Goal: Complete application form

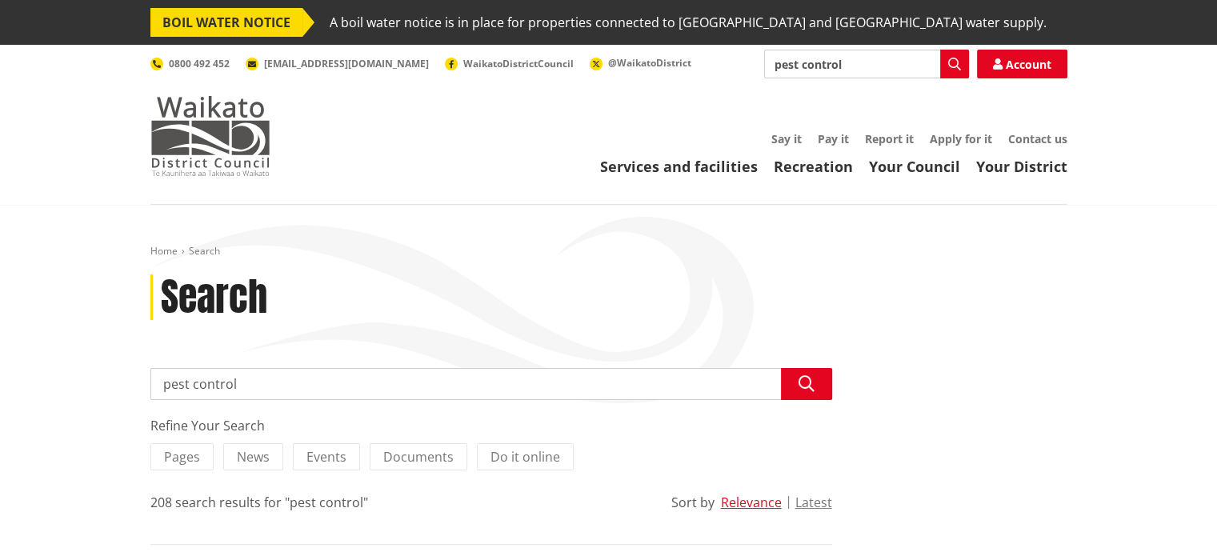
click at [237, 154] on img at bounding box center [210, 136] width 120 height 80
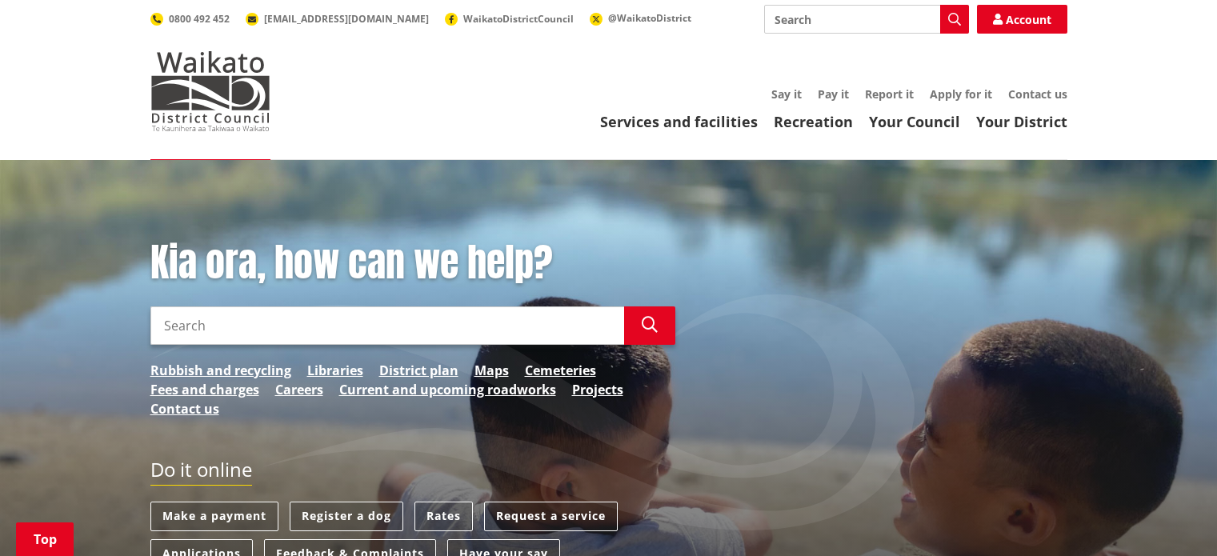
scroll to position [320, 0]
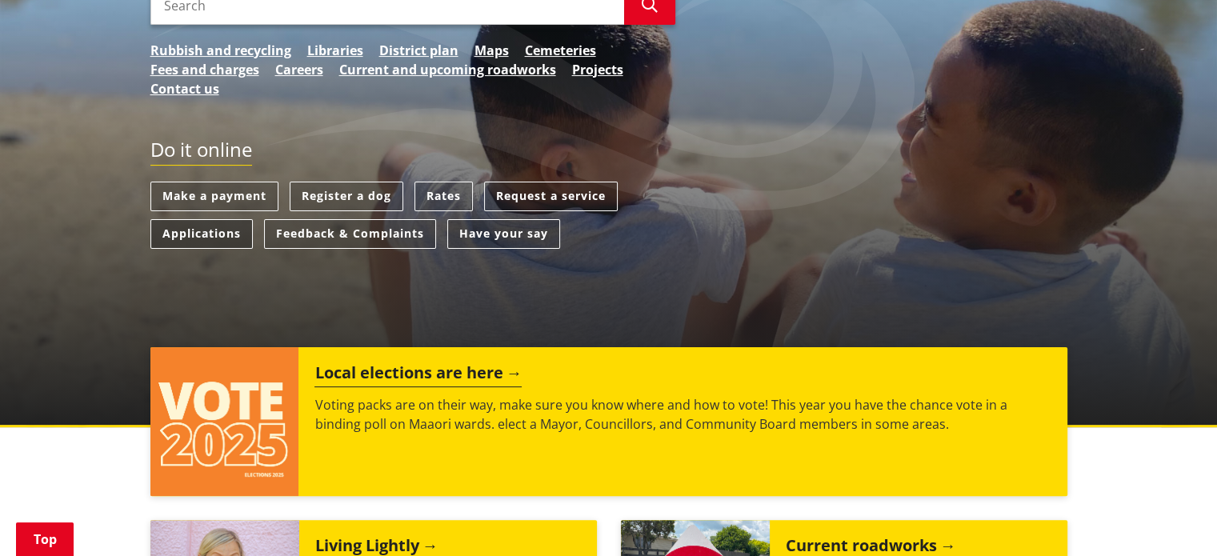
click at [235, 243] on link "Applications" at bounding box center [201, 234] width 102 height 30
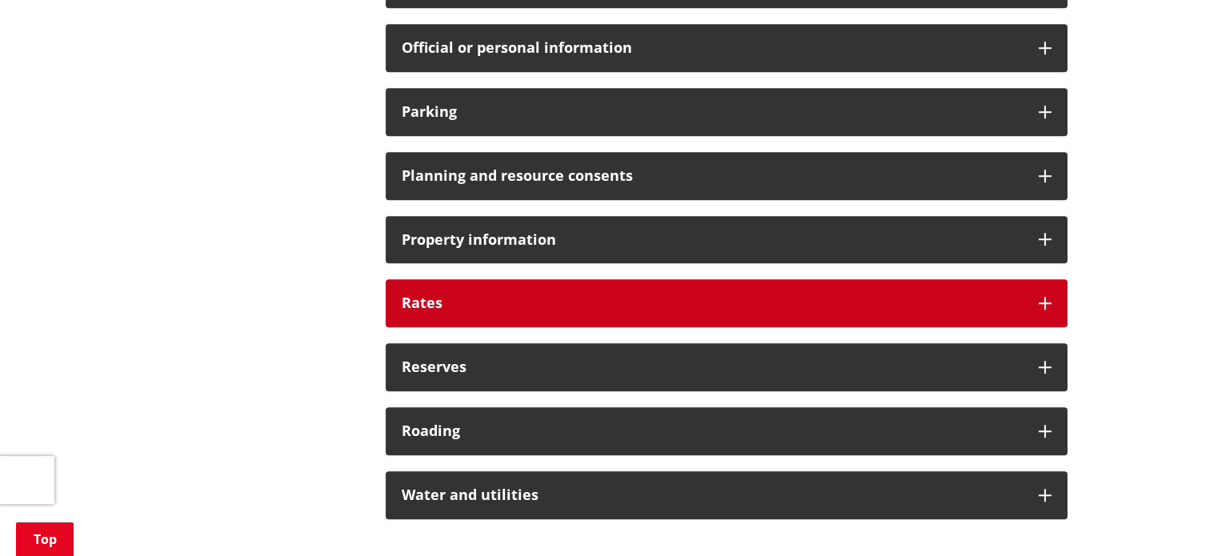
scroll to position [1281, 0]
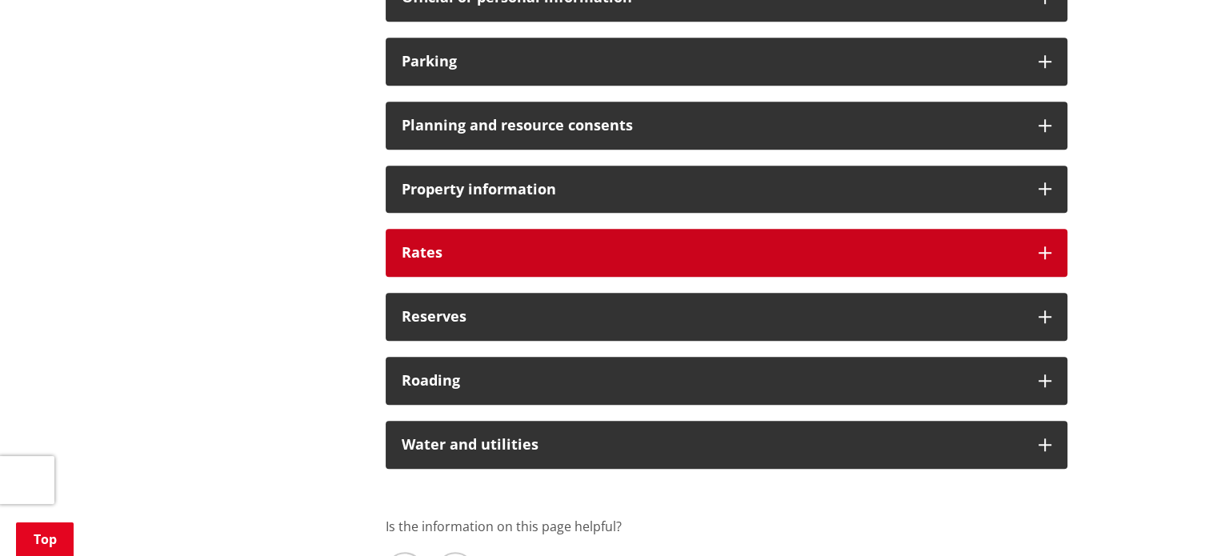
click at [450, 267] on div "Rates" at bounding box center [727, 253] width 682 height 48
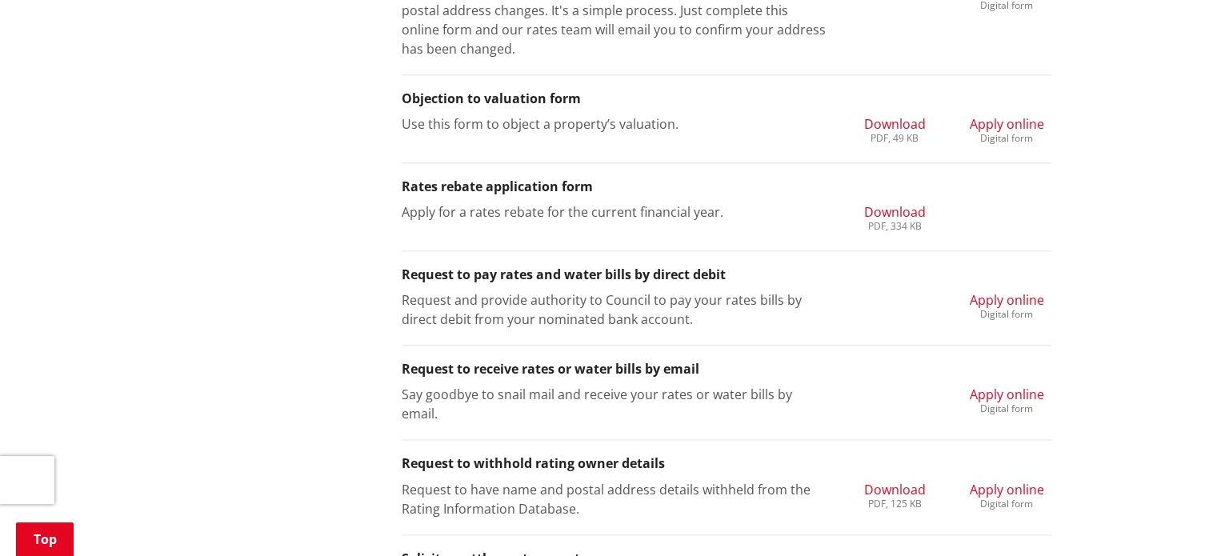
scroll to position [1841, 0]
drag, startPoint x: 1023, startPoint y: 300, endPoint x: 1011, endPoint y: 302, distance: 12.1
click at [1023, 300] on span "Apply online" at bounding box center [1007, 300] width 74 height 18
